Goal: Complete application form: Complete application form

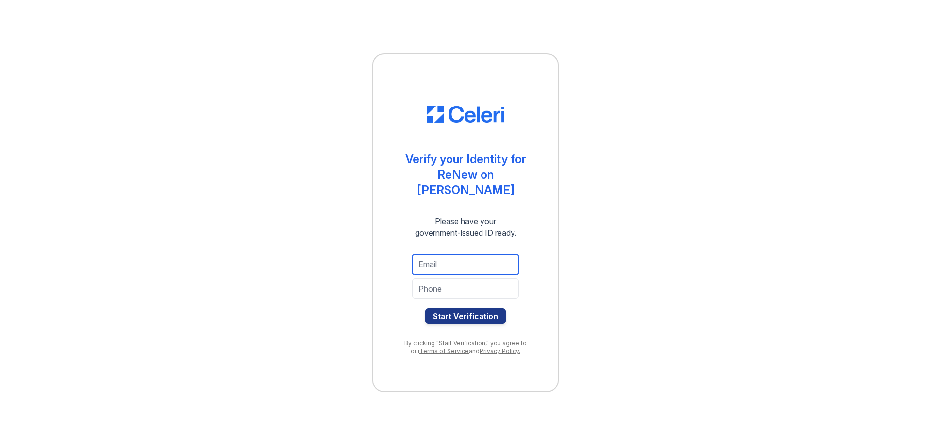
click at [447, 263] on input "email" at bounding box center [465, 264] width 107 height 20
type input "noahbomben123@yahoo.com"
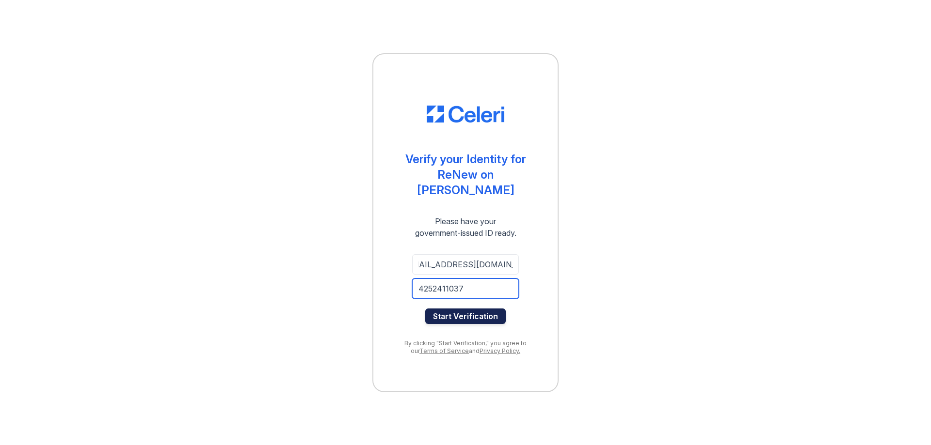
type input "4252411037"
click at [450, 309] on button "Start Verification" at bounding box center [465, 317] width 80 height 16
